Goal: Obtain resource: Download file/media

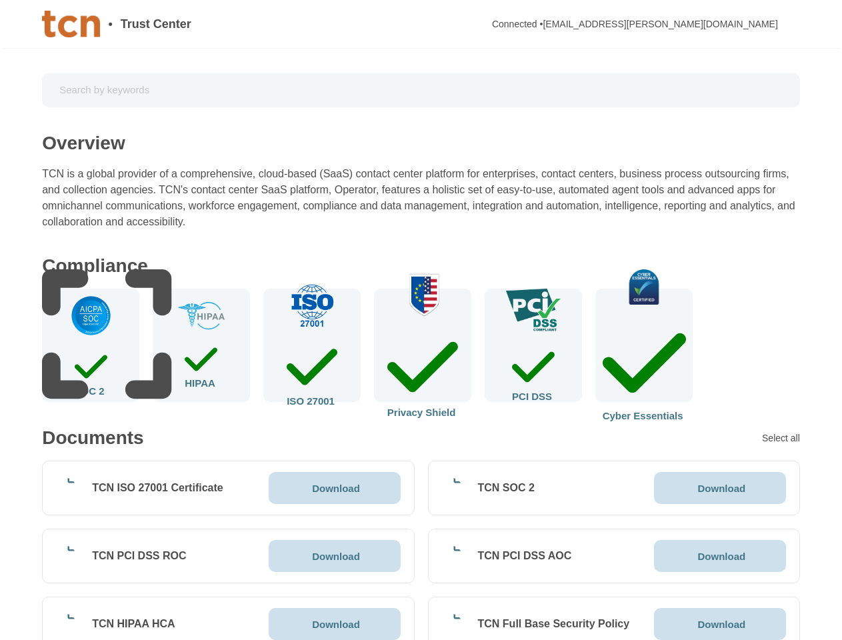
click at [91, 337] on img at bounding box center [90, 315] width 43 height 43
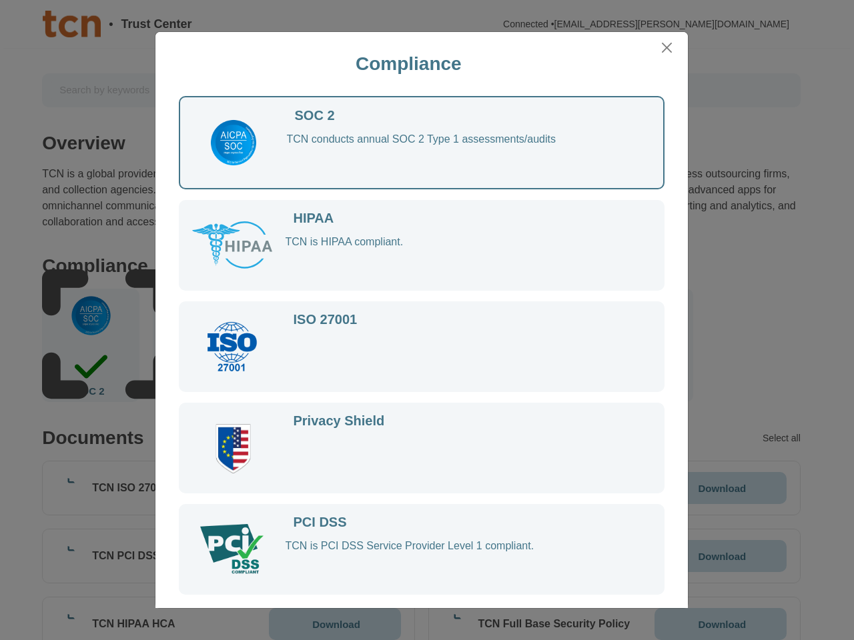
click at [201, 345] on div at bounding box center [238, 346] width 93 height 67
click at [312, 345] on div at bounding box center [460, 358] width 350 height 43
click at [423, 345] on div at bounding box center [460, 358] width 350 height 43
click at [534, 345] on div at bounding box center [460, 358] width 350 height 43
click at [644, 345] on div "ISO 27001" at bounding box center [422, 346] width 486 height 91
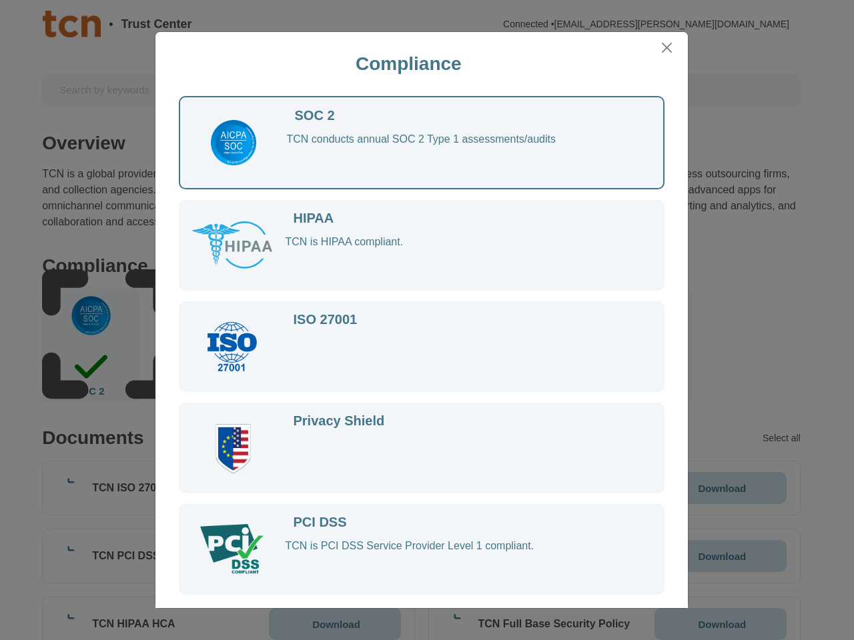
click at [782, 438] on div "Compliance SOC 2 TCN conducts annual SOC 2 Type 1 assessments/audits HIPAA TCN …" at bounding box center [427, 320] width 854 height 640
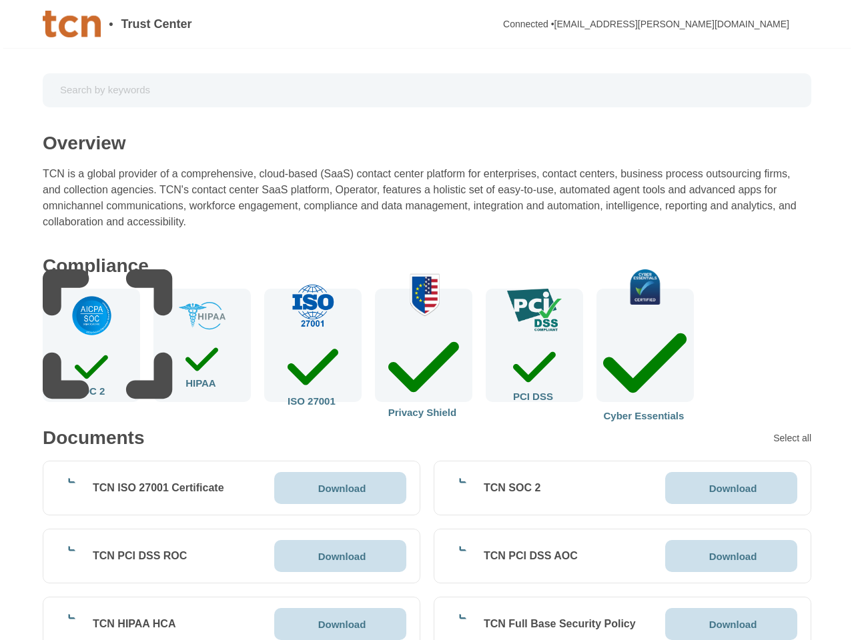
click at [228, 488] on div "TCN ISO 27001 Certificate Download" at bounding box center [231, 488] width 377 height 55
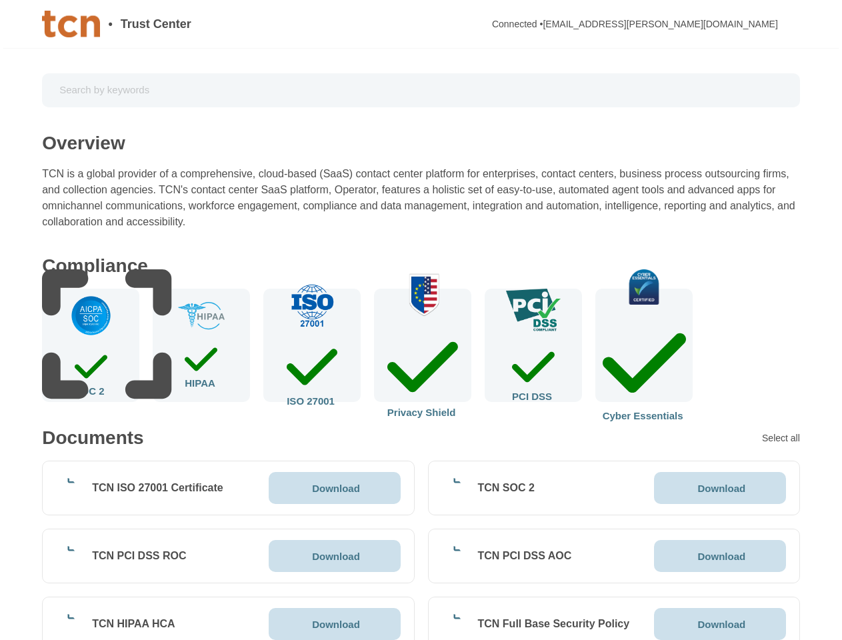
click at [335, 488] on p "Download" at bounding box center [336, 489] width 48 height 10
